Goal: Task Accomplishment & Management: Use online tool/utility

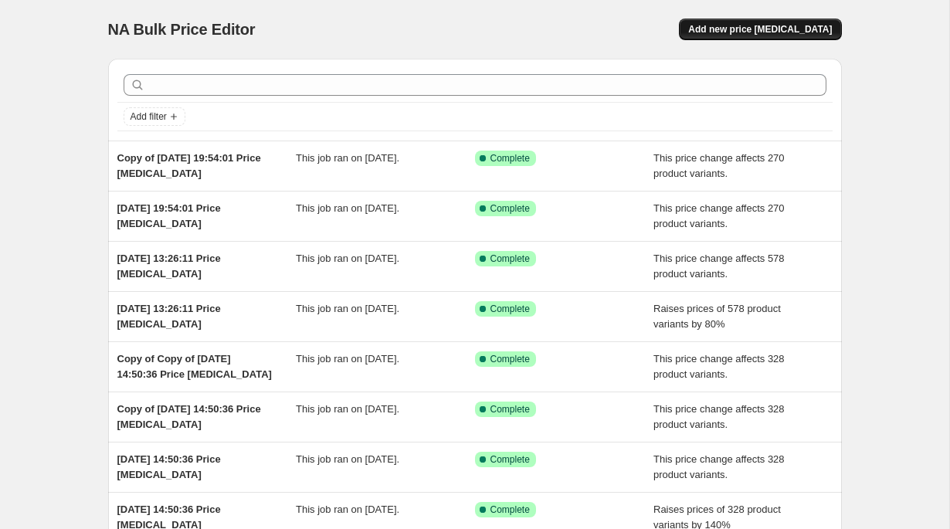
click at [795, 34] on span "Add new price [MEDICAL_DATA]" at bounding box center [761, 29] width 144 height 12
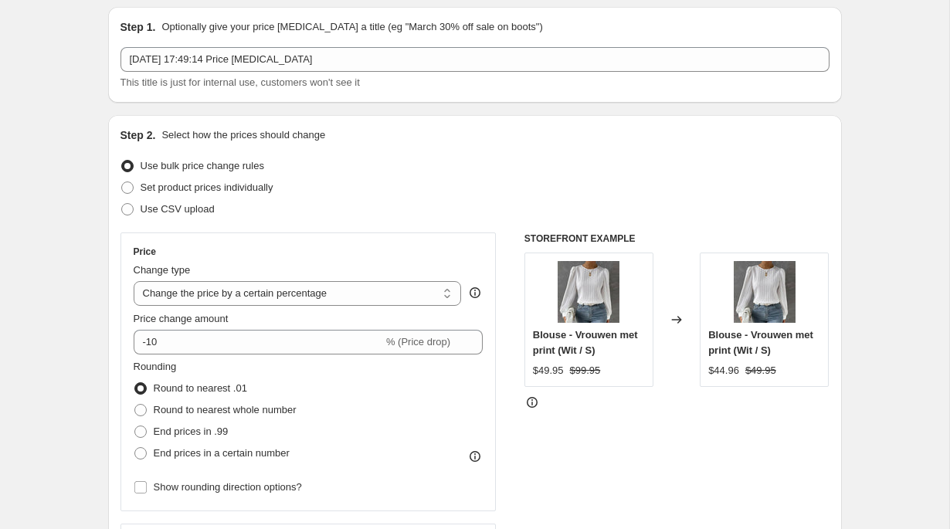
scroll to position [53, 0]
click at [216, 308] on div "Price Change type Change the price to a certain amount Change the price by a ce…" at bounding box center [309, 371] width 350 height 253
click at [219, 280] on div "Change type Change the price to a certain amount Change the price by a certain …" at bounding box center [298, 283] width 328 height 43
click at [219, 289] on select "Change the price to a certain amount Change the price by a certain amount Chang…" at bounding box center [298, 293] width 328 height 25
select select "no_change"
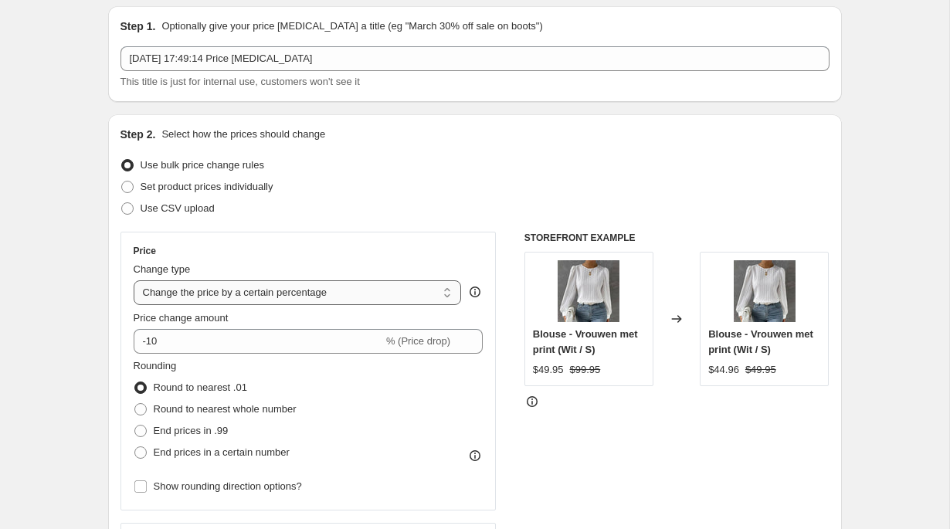
click at [134, 281] on select "Change the price to a certain amount Change the price by a certain amount Chang…" at bounding box center [298, 293] width 328 height 25
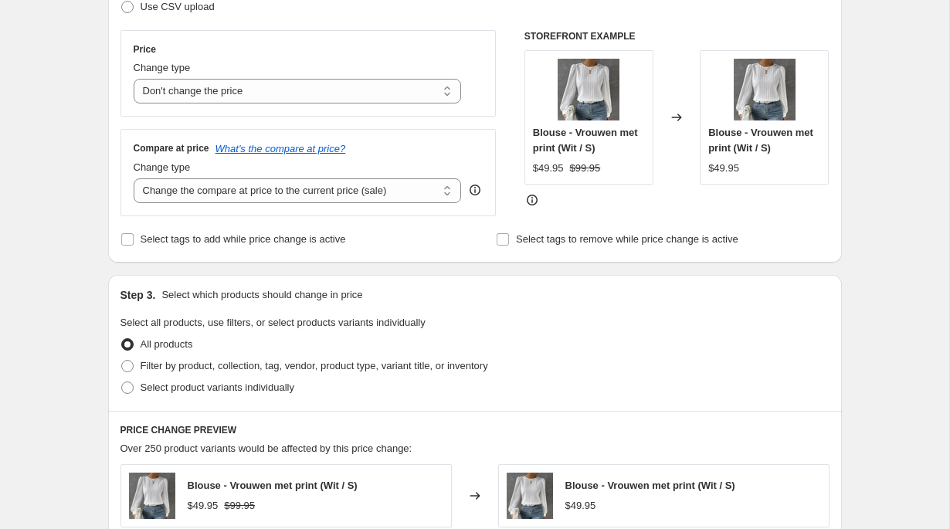
scroll to position [256, 0]
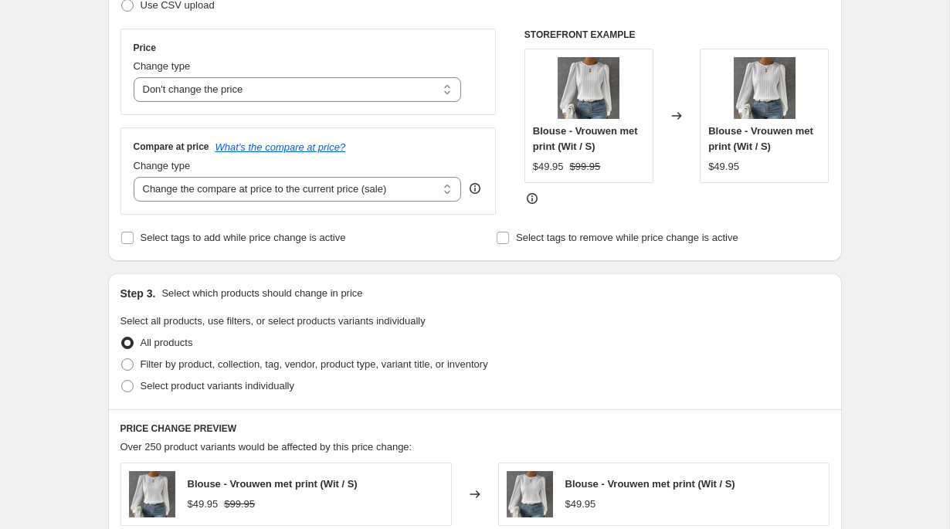
click at [272, 177] on select "Change the compare at price to the current price (sale) Change the compare at p…" at bounding box center [298, 189] width 328 height 25
select select "remove"
click at [134, 177] on select "Change the compare at price to the current price (sale) Change the compare at p…" at bounding box center [298, 189] width 328 height 25
click at [105, 235] on div "Step 1. Optionally give your price [MEDICAL_DATA] a title (eg "March 30% off sa…" at bounding box center [469, 397] width 746 height 1212
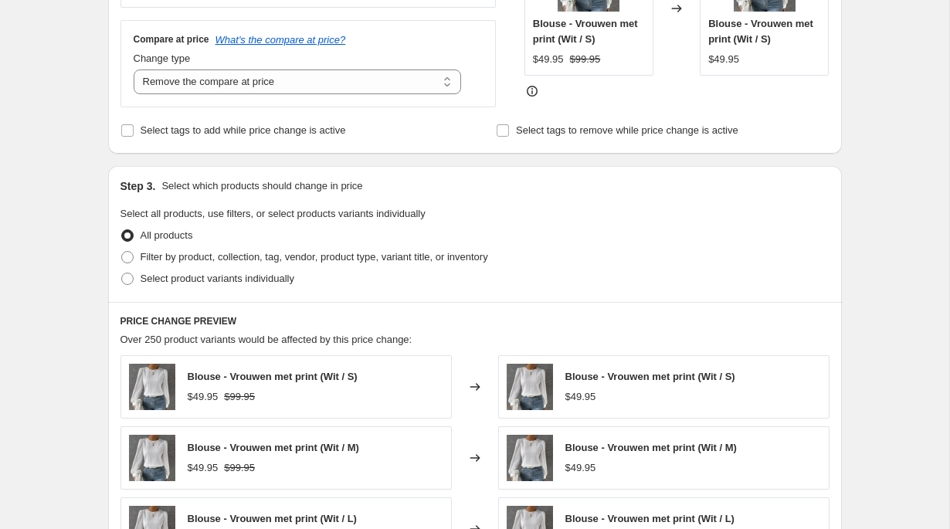
scroll to position [365, 0]
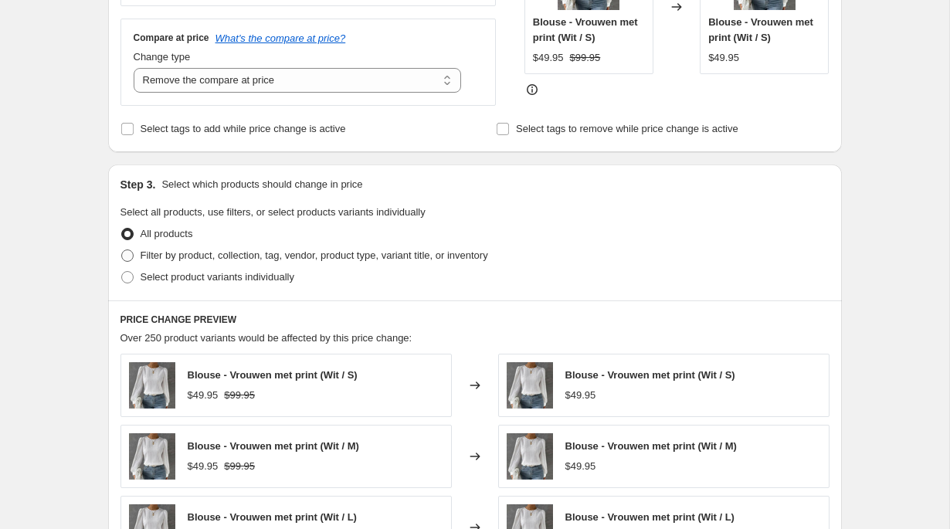
click at [196, 256] on span "Filter by product, collection, tag, vendor, product type, variant title, or inv…" at bounding box center [315, 256] width 348 height 12
click at [122, 250] on input "Filter by product, collection, tag, vendor, product type, variant title, or inv…" at bounding box center [121, 250] width 1 height 1
radio input "true"
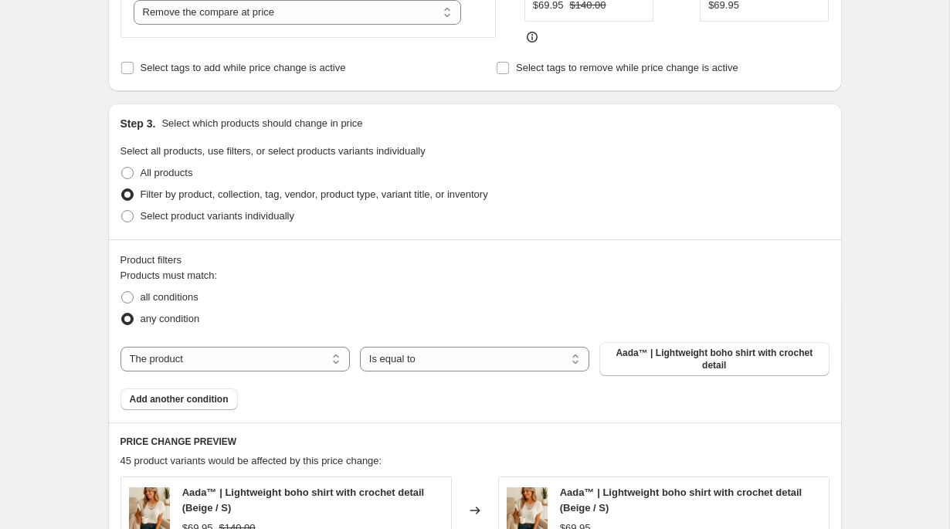
scroll to position [439, 0]
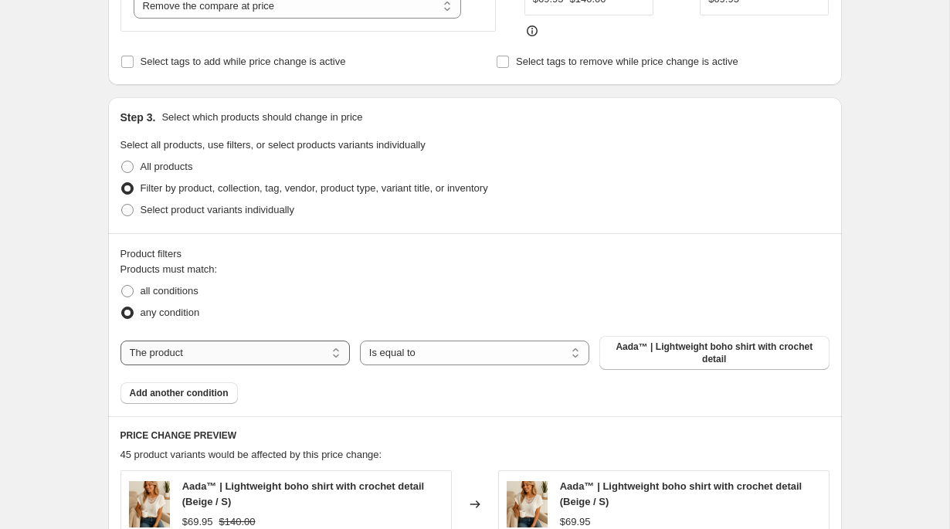
click at [212, 366] on select "The product The product's collection The product's tag The product's vendor The…" at bounding box center [236, 353] width 230 height 25
select select "collection"
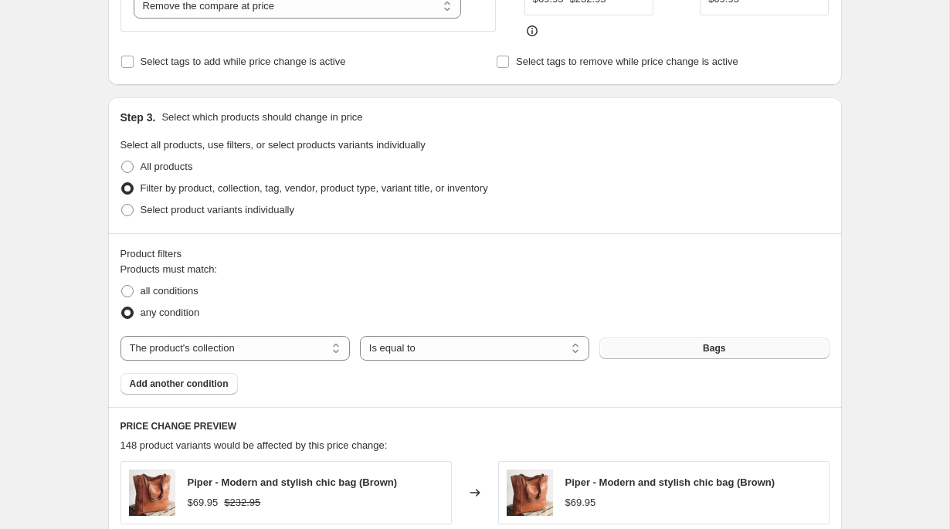
click at [665, 351] on button "Bags" at bounding box center [715, 349] width 230 height 22
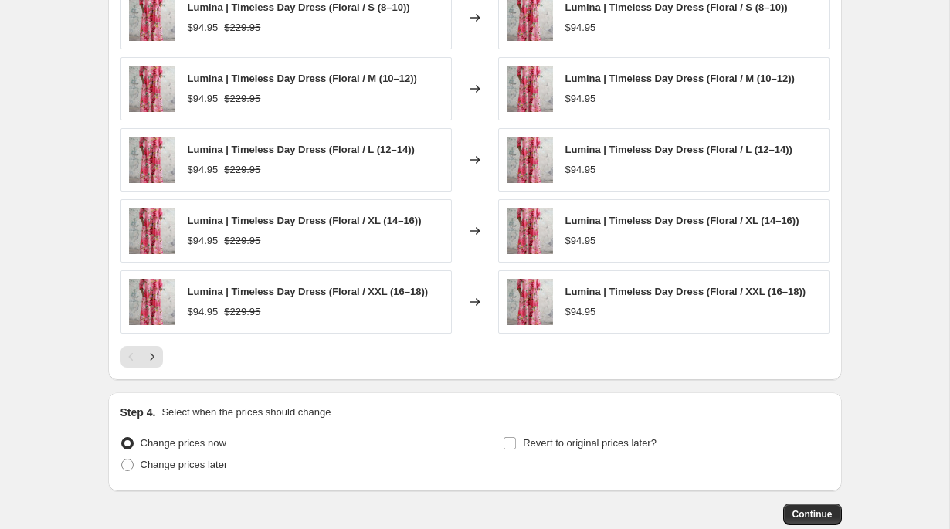
scroll to position [1005, 0]
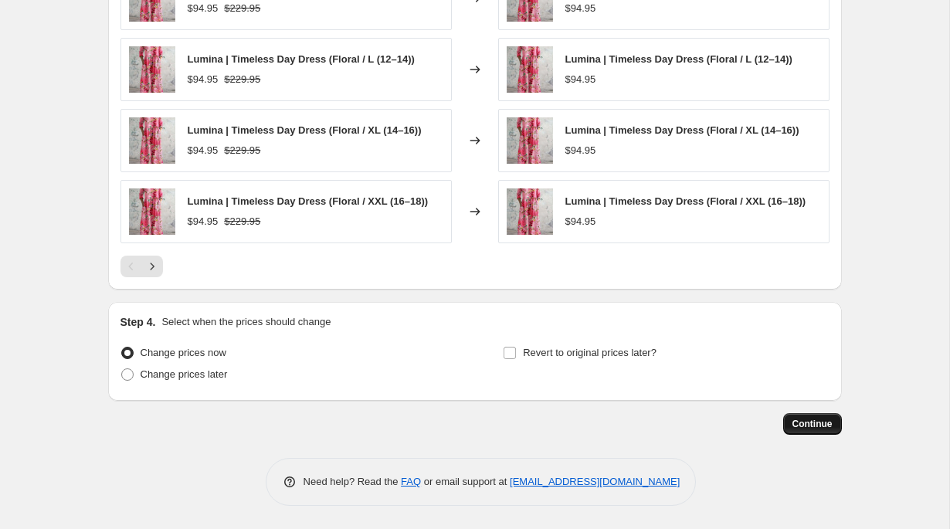
click at [801, 424] on span "Continue" at bounding box center [813, 424] width 40 height 12
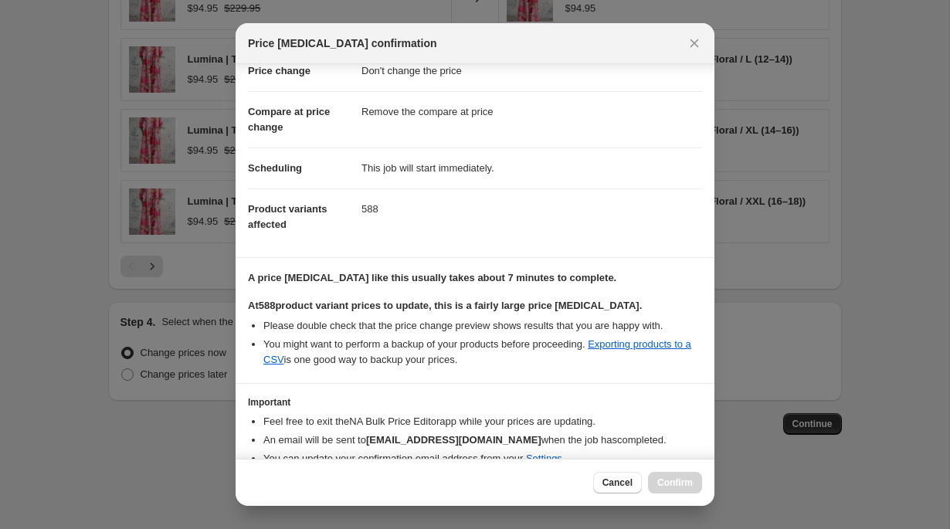
scroll to position [111, 0]
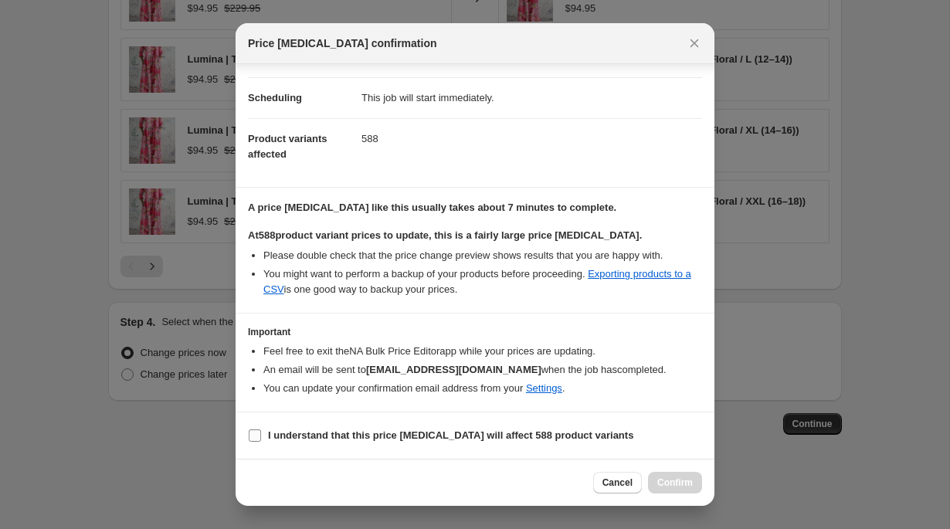
click at [485, 437] on b "I understand that this price [MEDICAL_DATA] will affect 588 product variants" at bounding box center [451, 436] width 366 height 12
click at [261, 437] on input "I understand that this price [MEDICAL_DATA] will affect 588 product variants" at bounding box center [255, 436] width 12 height 12
checkbox input "true"
click at [687, 481] on span "Confirm" at bounding box center [676, 483] width 36 height 12
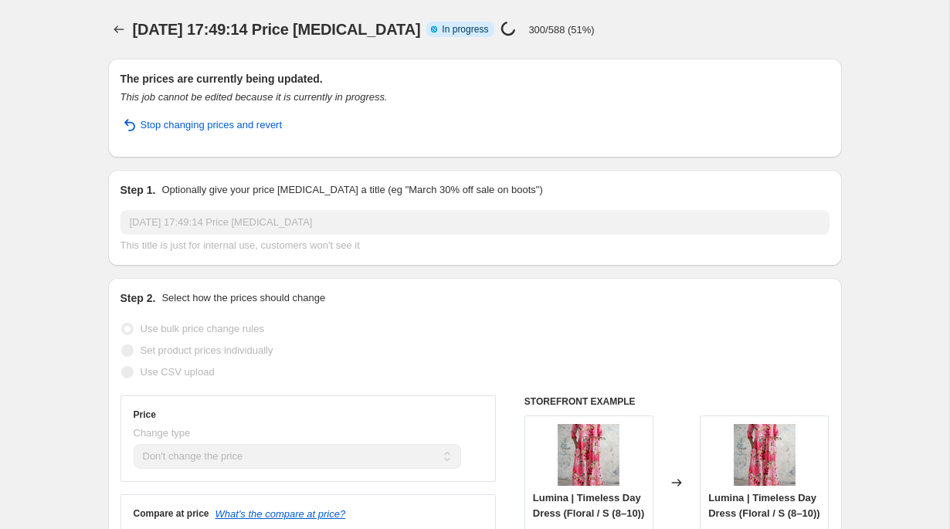
click at [551, 31] on p "300/588 (51%)" at bounding box center [562, 30] width 66 height 12
click at [551, 31] on p "420/588 (71%)" at bounding box center [562, 30] width 66 height 12
click at [564, 31] on p "420/588 (71%)" at bounding box center [562, 30] width 66 height 12
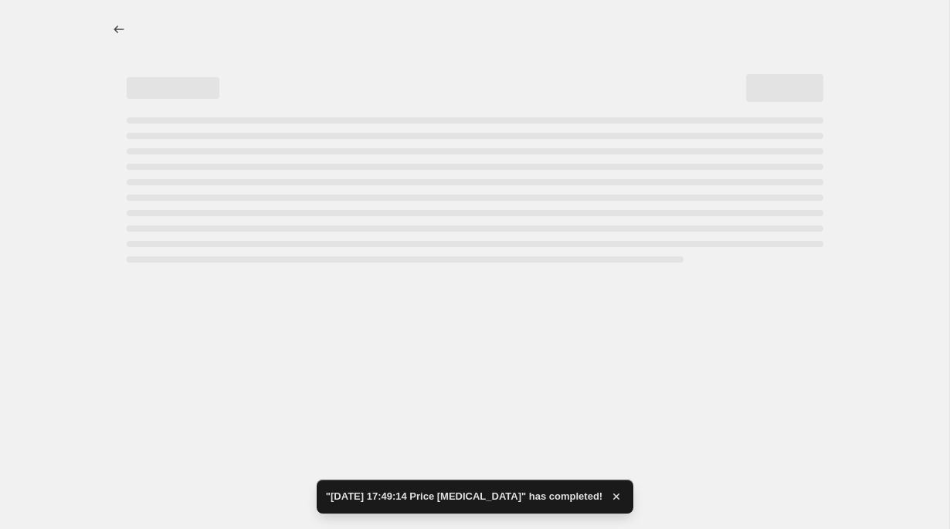
select select "no_change"
select select "remove"
select select "collection"
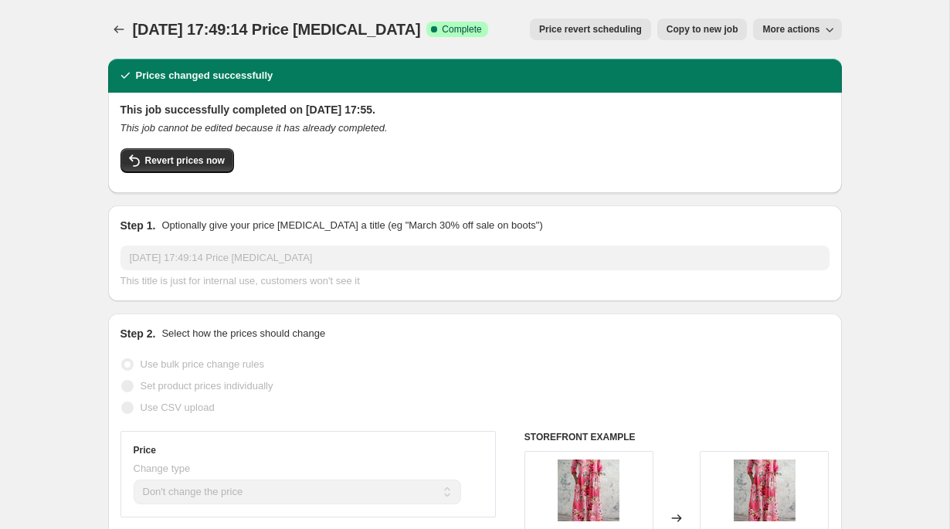
click at [712, 31] on span "Copy to new job" at bounding box center [703, 29] width 72 height 12
select select "no_change"
select select "remove"
select select "collection"
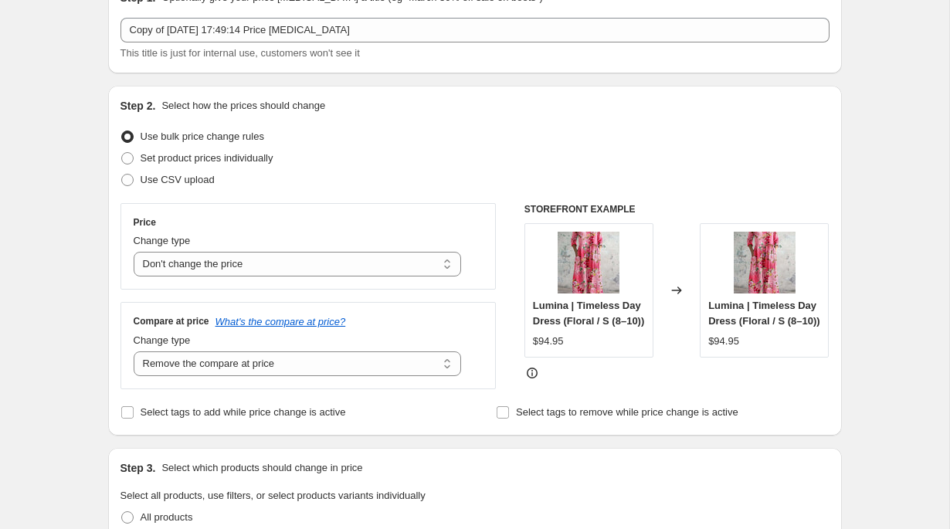
scroll to position [104, 0]
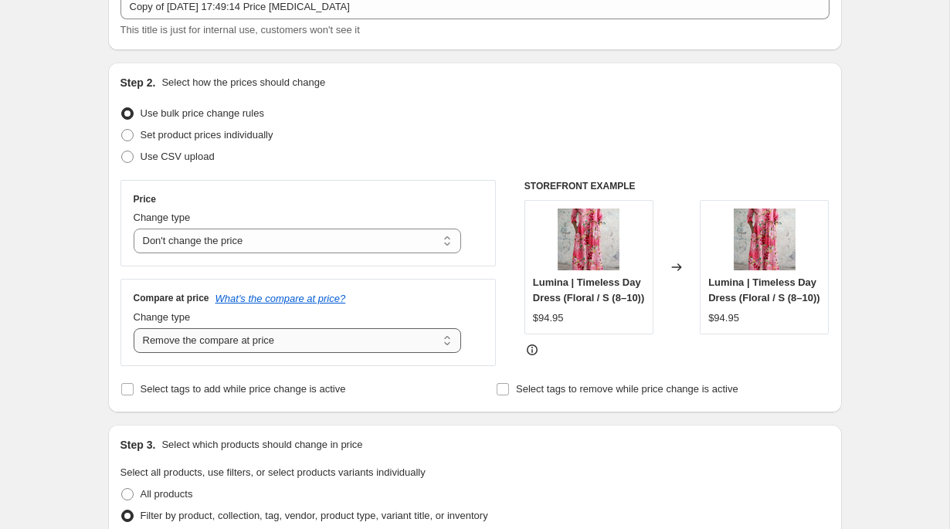
click at [312, 345] on select "Change the compare at price to the current price (sale) Change the compare at p…" at bounding box center [298, 340] width 328 height 25
select select "pp"
click at [134, 328] on select "Change the compare at price to the current price (sale) Change the compare at p…" at bounding box center [298, 340] width 328 height 25
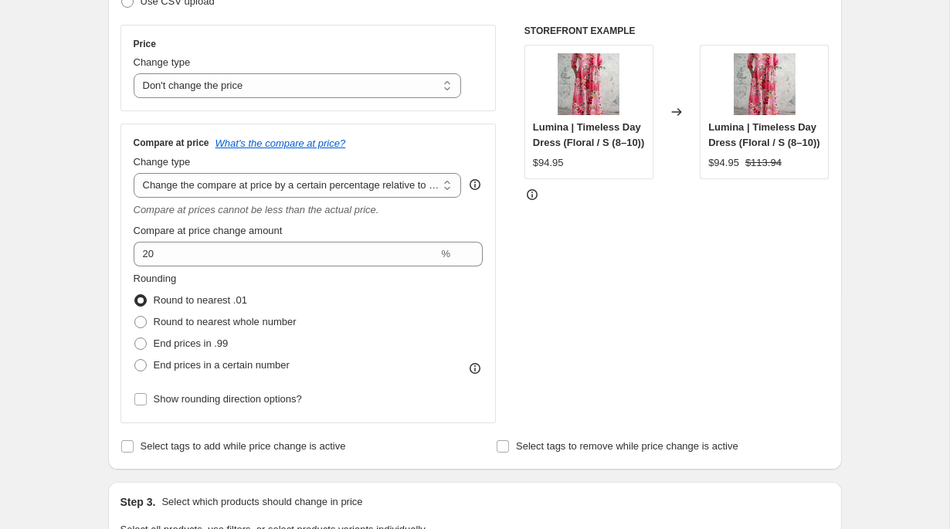
scroll to position [239, 0]
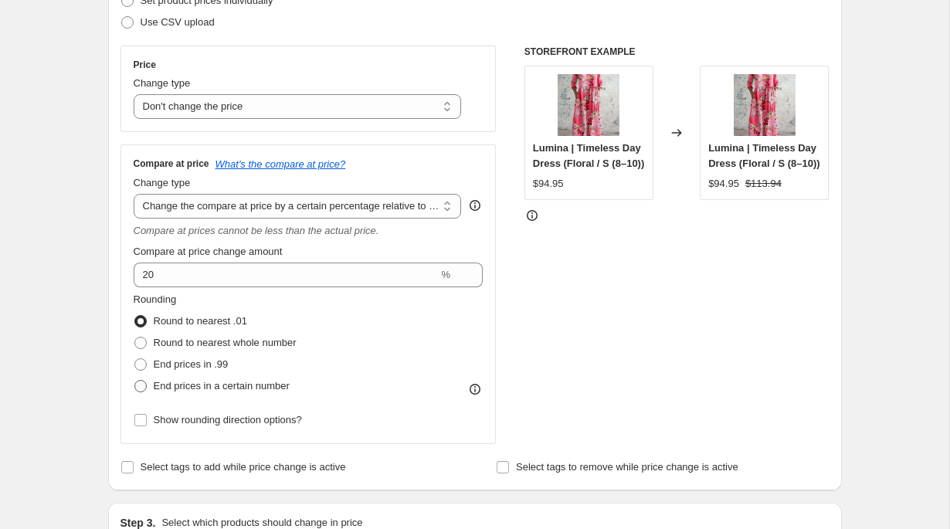
click at [200, 393] on span "End prices in a certain number" at bounding box center [222, 386] width 136 height 15
click at [135, 381] on input "End prices in a certain number" at bounding box center [134, 380] width 1 height 1
radio input "true"
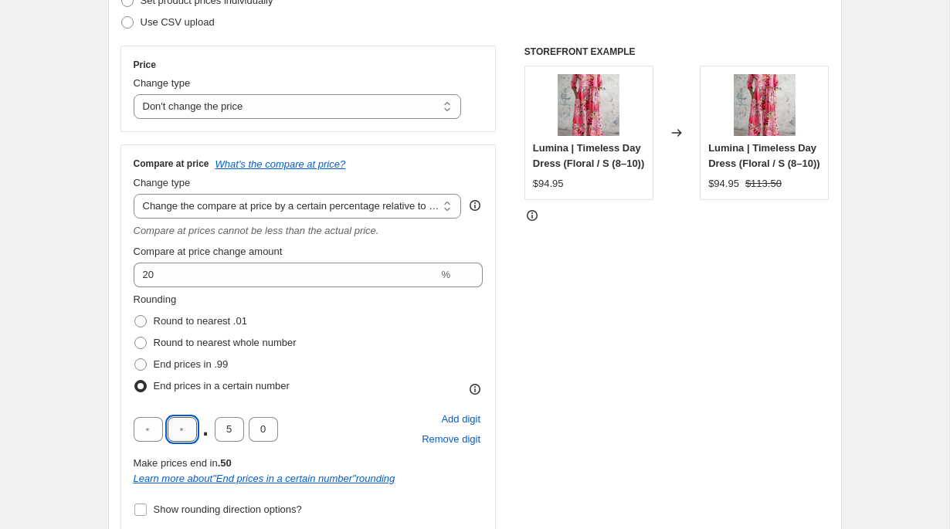
click at [188, 433] on input "text" at bounding box center [182, 429] width 29 height 25
type input "9"
click at [188, 433] on input "9" at bounding box center [182, 429] width 29 height 25
type input "9"
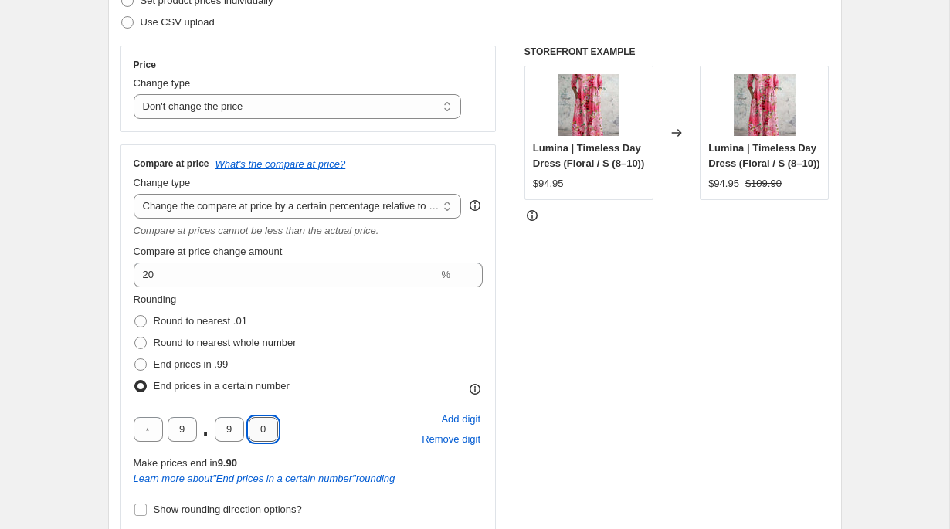
click at [271, 431] on input "0" at bounding box center [263, 429] width 29 height 25
type input "5"
click at [345, 428] on div "9 . 9 5 Add digit Remove digit" at bounding box center [309, 430] width 350 height 40
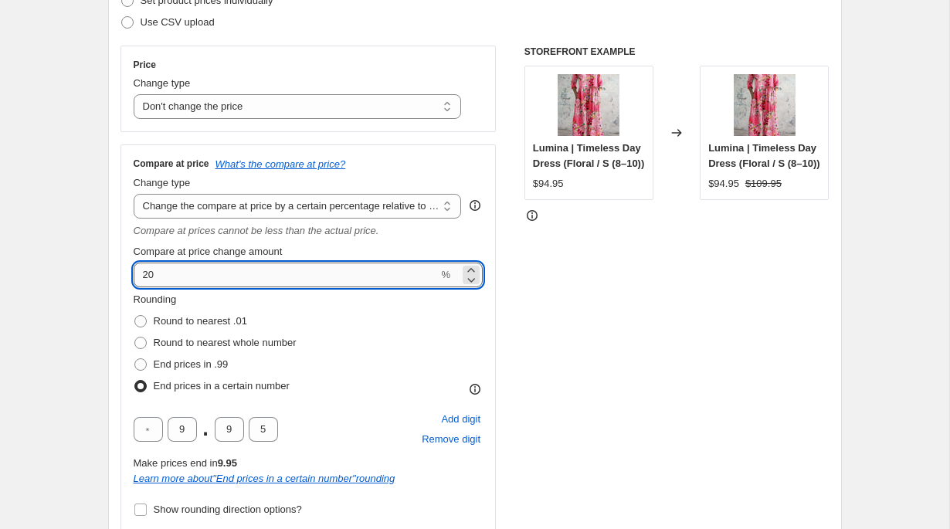
click at [142, 274] on input "20" at bounding box center [286, 275] width 305 height 25
click at [529, 294] on div "STOREFRONT EXAMPLE Lumina | Timeless Day Dress (Floral / S (8–10)) $94.95 Chang…" at bounding box center [677, 290] width 305 height 488
click at [179, 280] on input "20" at bounding box center [286, 275] width 305 height 25
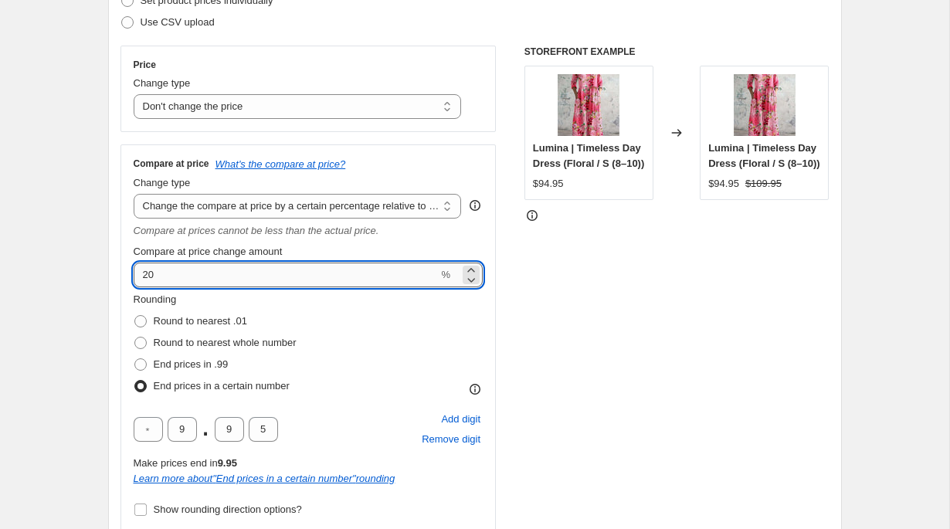
click at [179, 280] on input "20" at bounding box center [286, 275] width 305 height 25
type input "400"
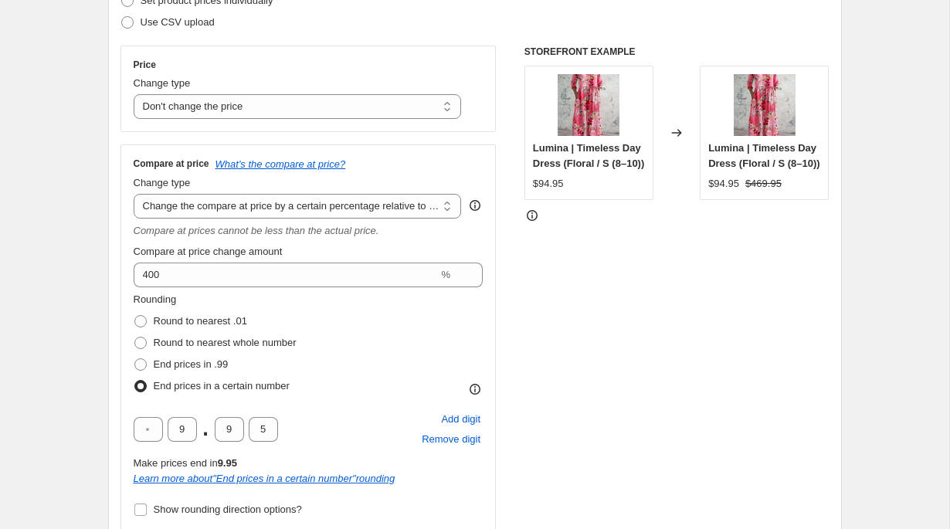
click at [519, 318] on div "Price Change type Change the price to a certain amount Change the price by a ce…" at bounding box center [475, 290] width 709 height 488
click at [611, 338] on div "STOREFRONT EXAMPLE Lumina | Timeless Day Dress (Floral / S (8–10)) $94.95 Chang…" at bounding box center [677, 290] width 305 height 488
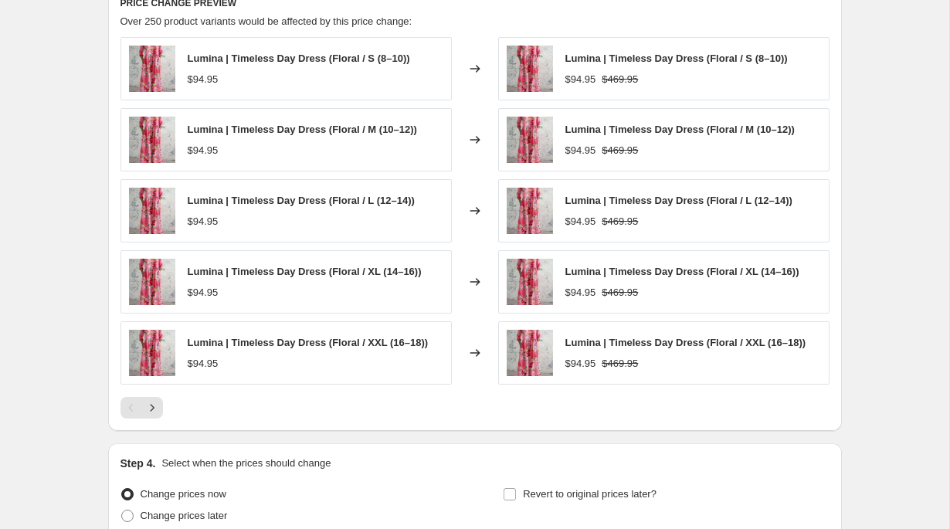
scroll to position [1151, 0]
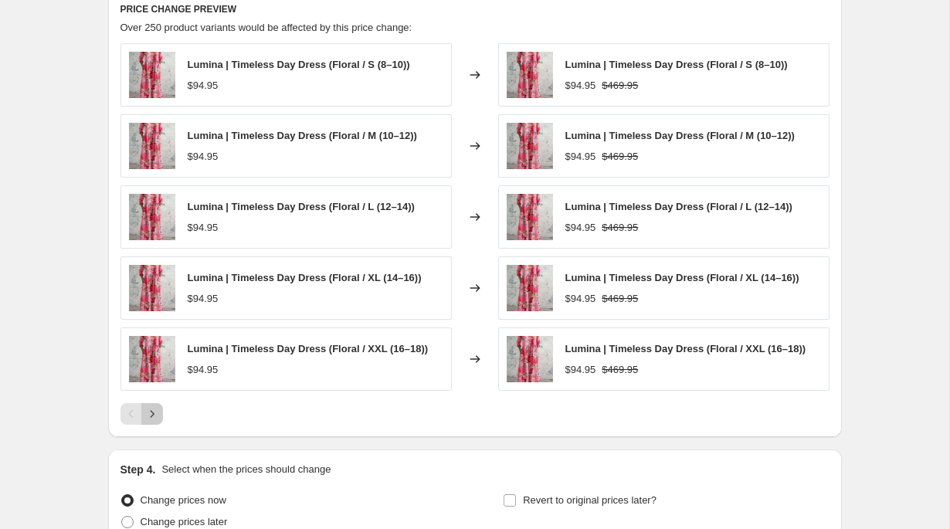
click at [156, 412] on icon "Next" at bounding box center [152, 413] width 15 height 15
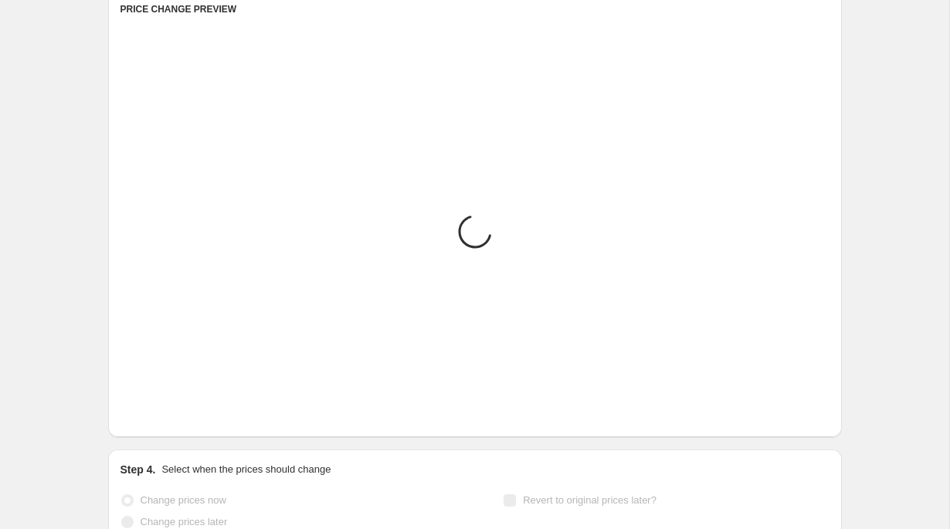
click at [156, 412] on icon "Next" at bounding box center [152, 413] width 15 height 15
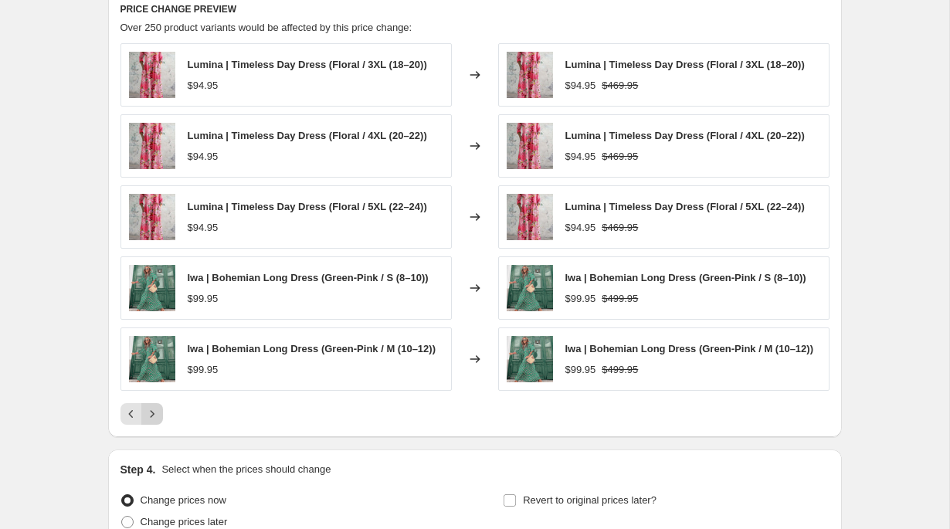
click at [156, 412] on icon "Next" at bounding box center [152, 413] width 15 height 15
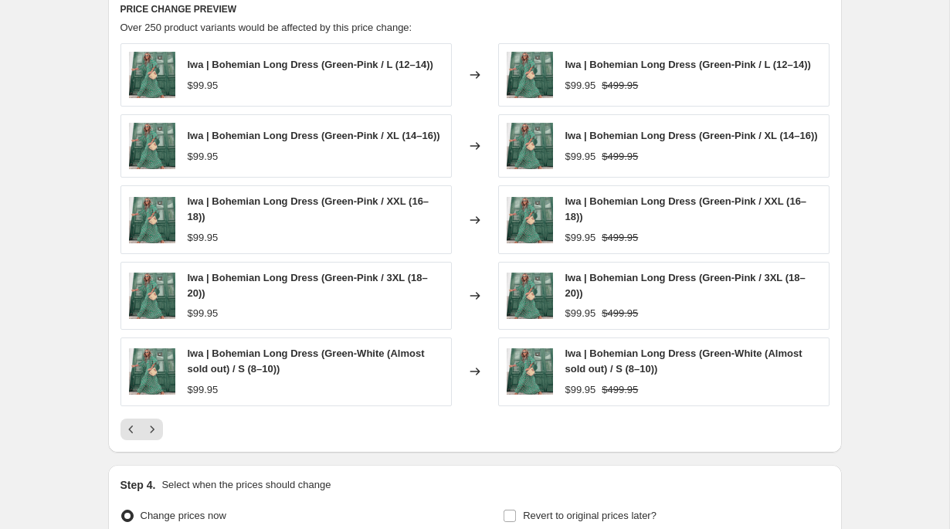
click at [467, 436] on div at bounding box center [475, 430] width 709 height 22
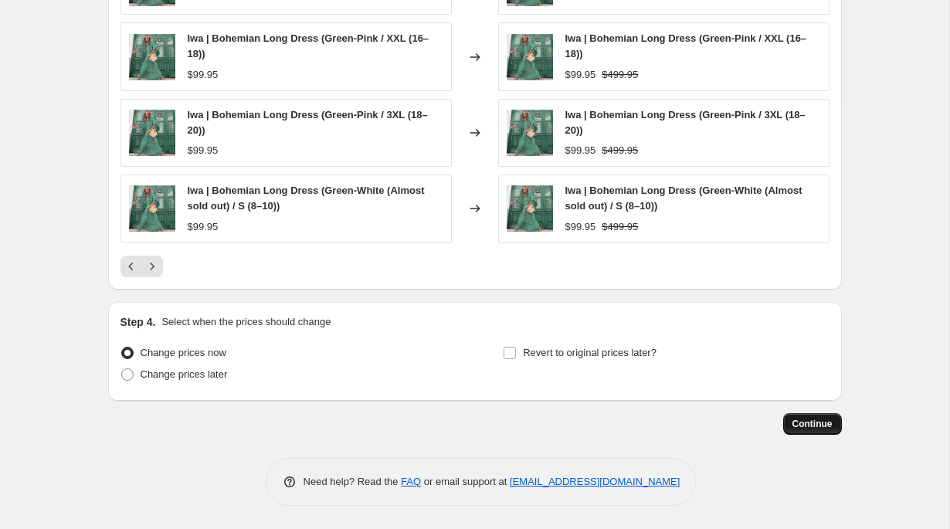
click at [824, 414] on button "Continue" at bounding box center [813, 424] width 59 height 22
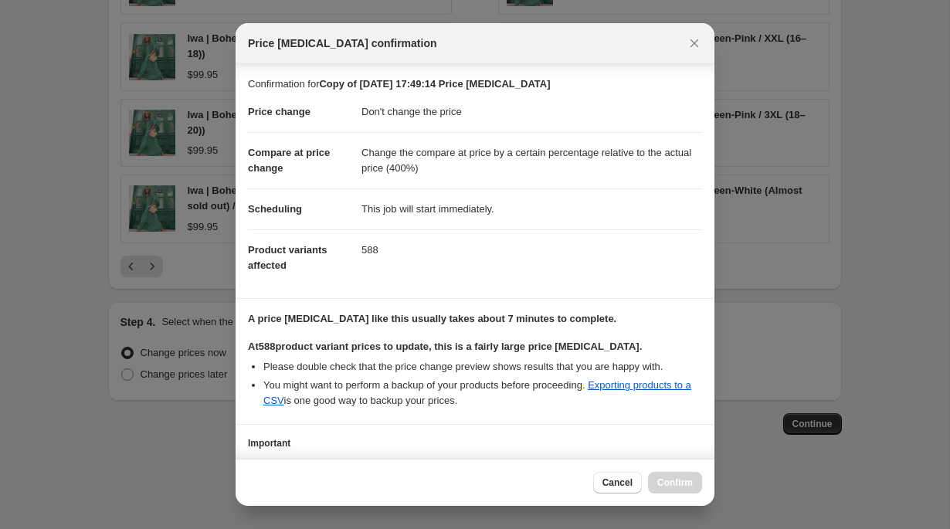
scroll to position [111, 0]
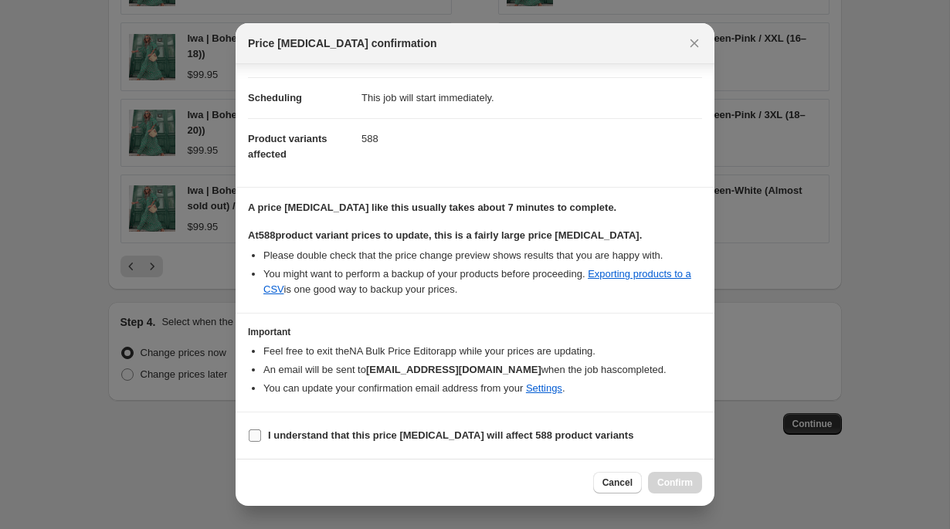
click at [445, 425] on label "I understand that this price [MEDICAL_DATA] will affect 588 product variants" at bounding box center [441, 436] width 386 height 22
click at [261, 430] on input "I understand that this price [MEDICAL_DATA] will affect 588 product variants" at bounding box center [255, 436] width 12 height 12
checkbox input "true"
click at [680, 481] on span "Confirm" at bounding box center [676, 483] width 36 height 12
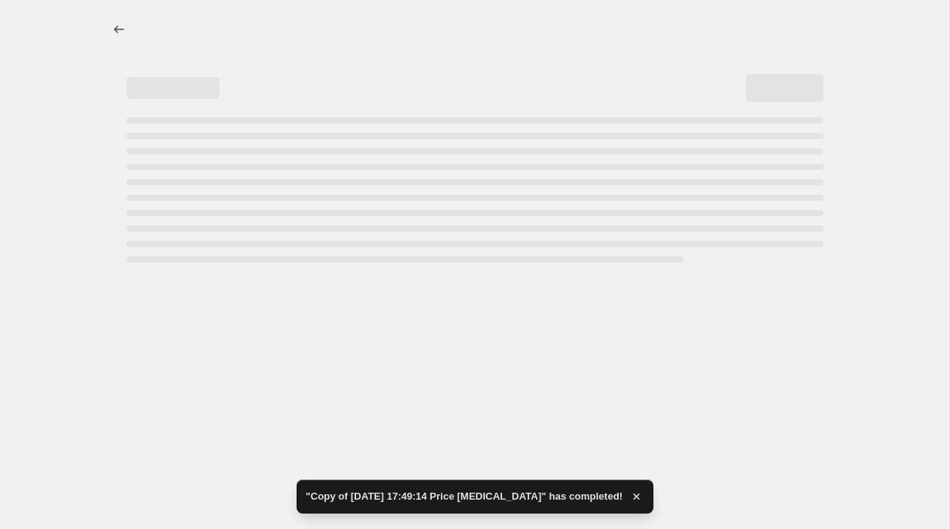
select select "no_change"
select select "pp"
select select "collection"
